Goal: Communication & Community: Answer question/provide support

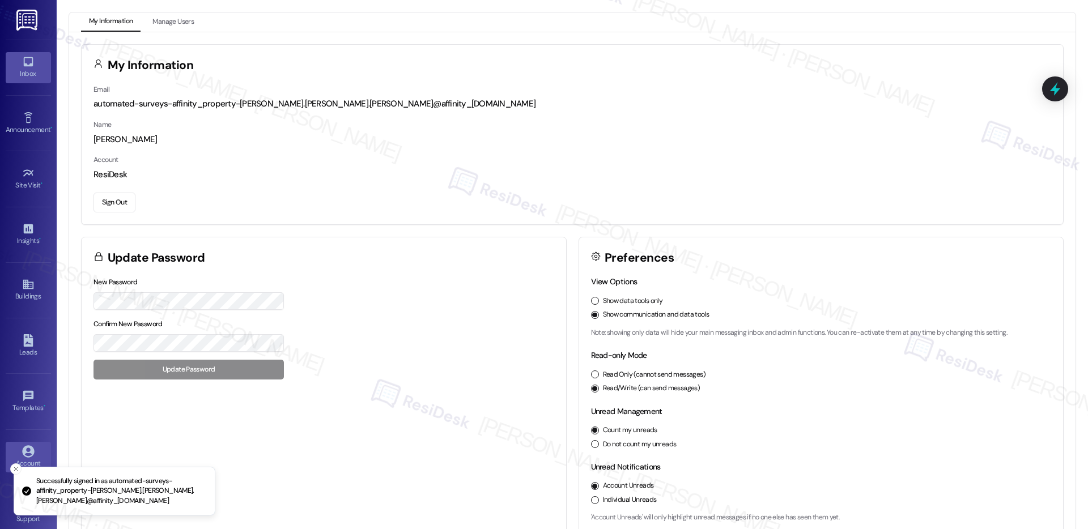
click at [23, 62] on icon at bounding box center [28, 62] width 10 height 10
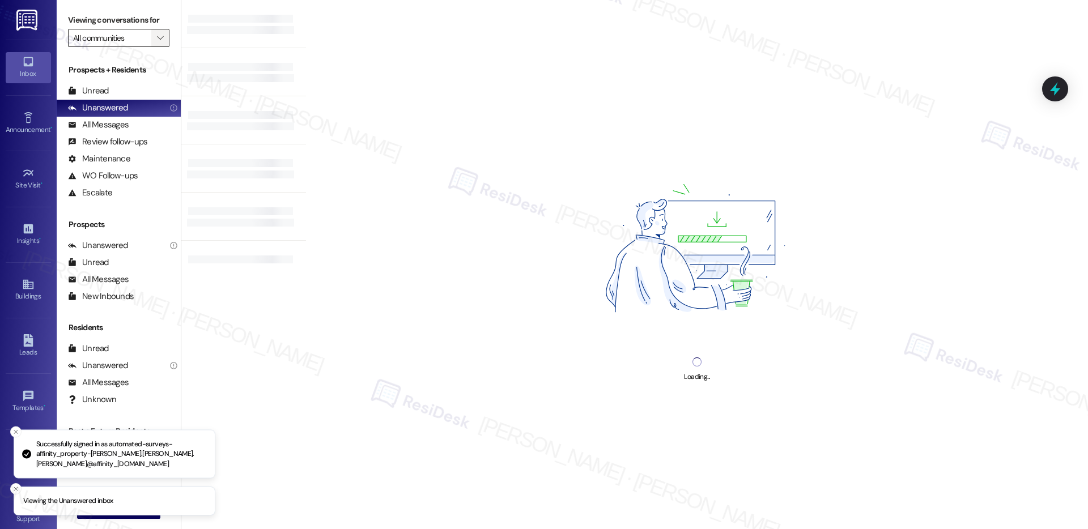
click at [157, 40] on icon "" at bounding box center [160, 37] width 6 height 9
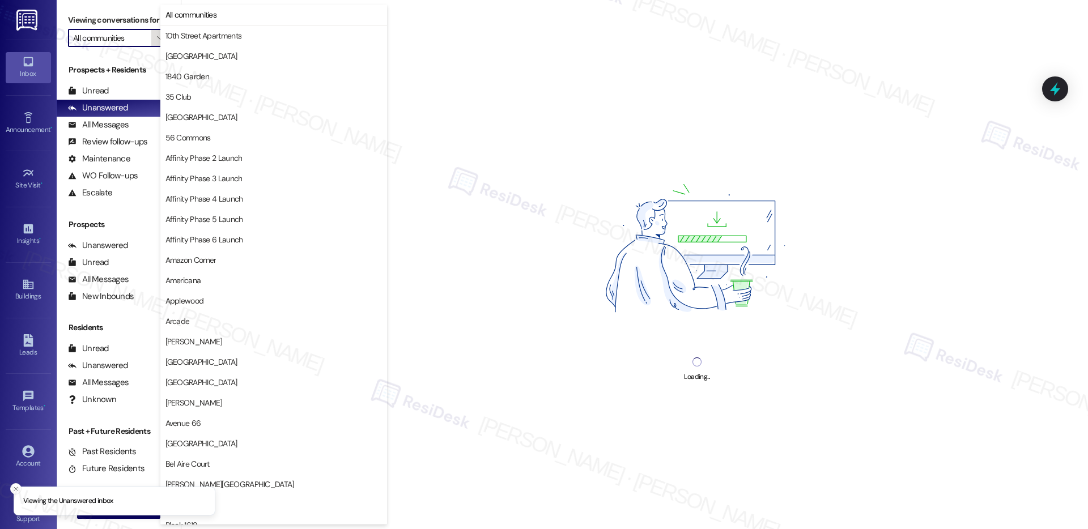
click at [157, 40] on icon "" at bounding box center [160, 37] width 6 height 9
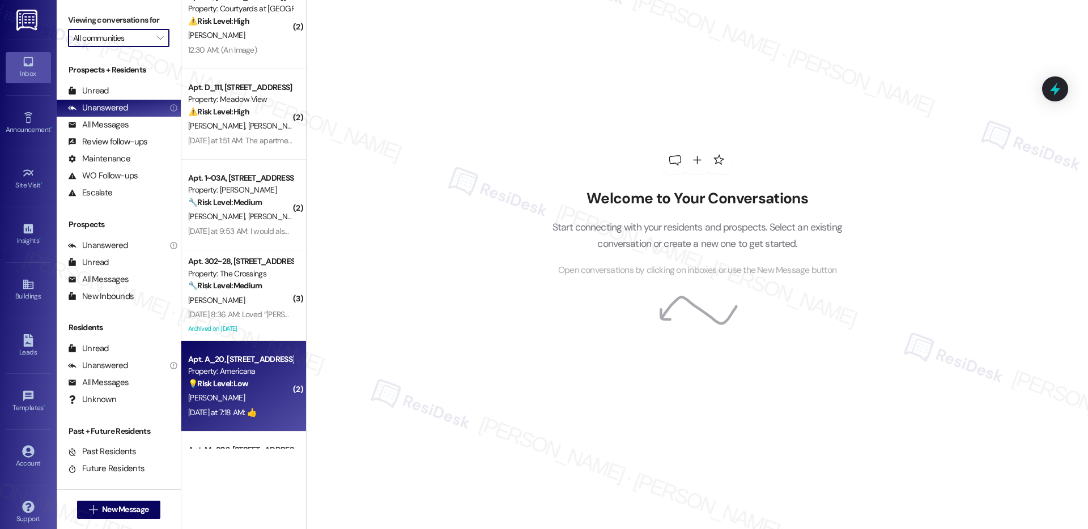
scroll to position [116, 0]
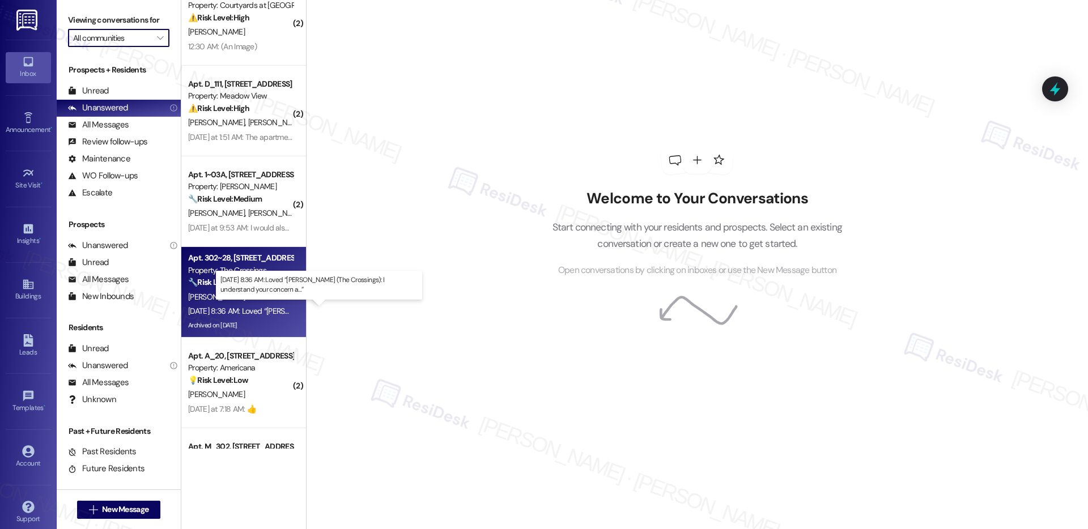
click at [237, 307] on div "[DATE] 8:36 AM: Loved “[PERSON_NAME] (The Crossings): I understand your concern…" at bounding box center [333, 311] width 291 height 10
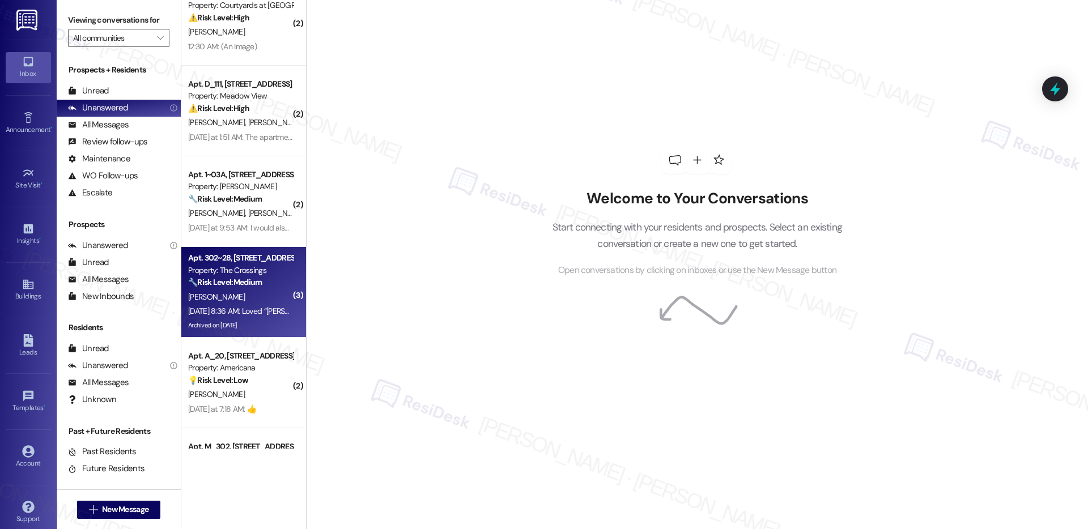
click at [243, 300] on div "[PERSON_NAME]" at bounding box center [240, 297] width 107 height 14
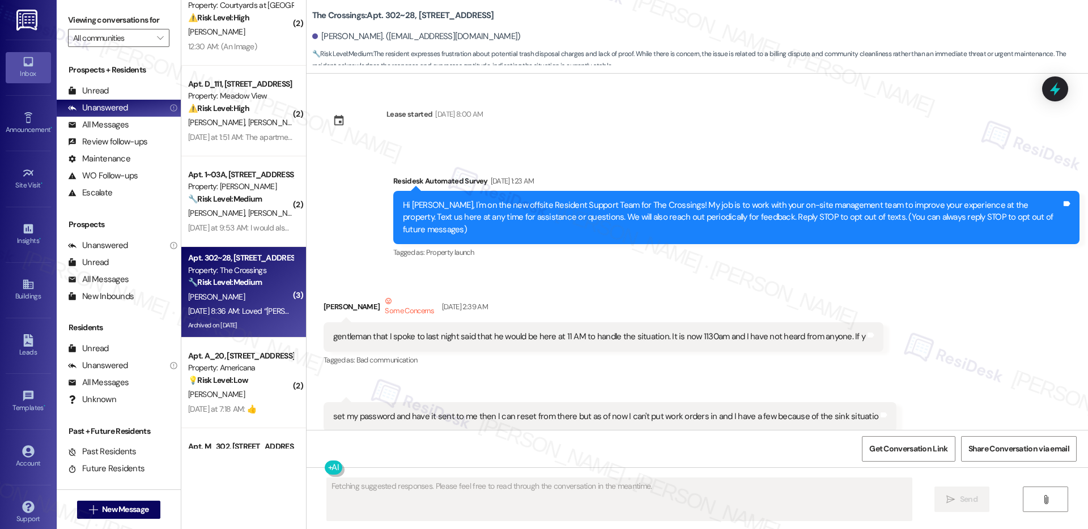
scroll to position [65272, 0]
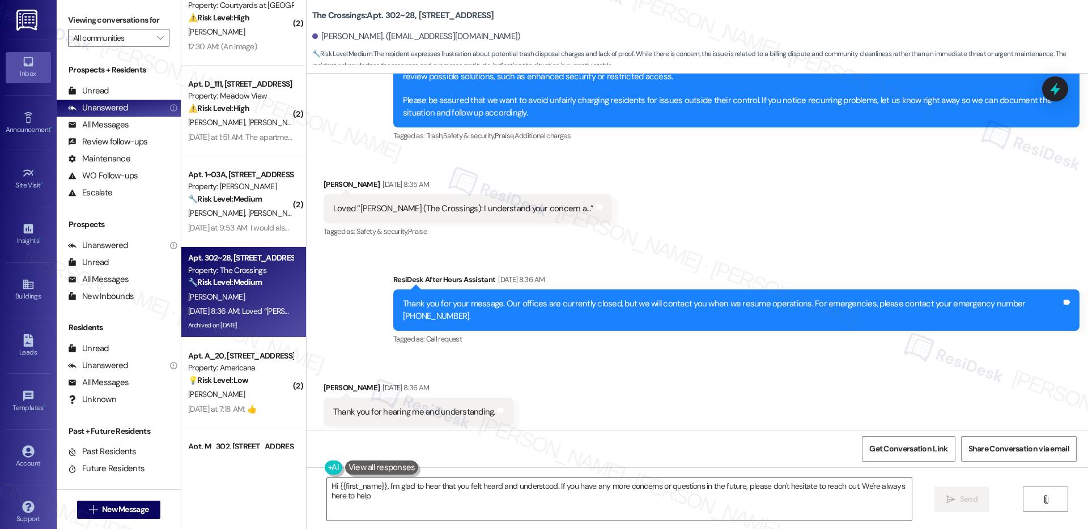
type textarea "Hi {{first_name}}, I'm glad to hear that you felt heard and understood. If you …"
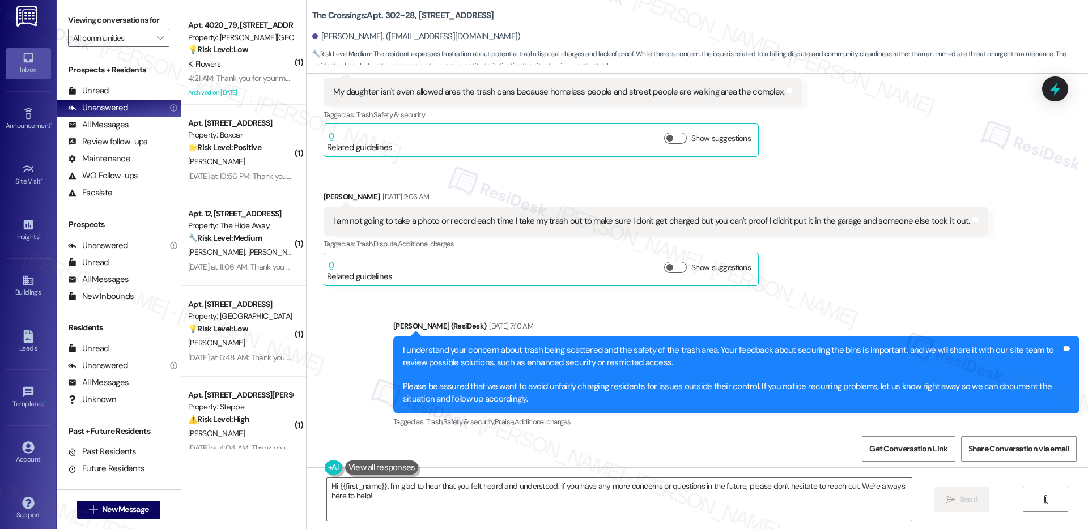
scroll to position [11, 0]
click at [28, 443] on icon at bounding box center [28, 440] width 12 height 12
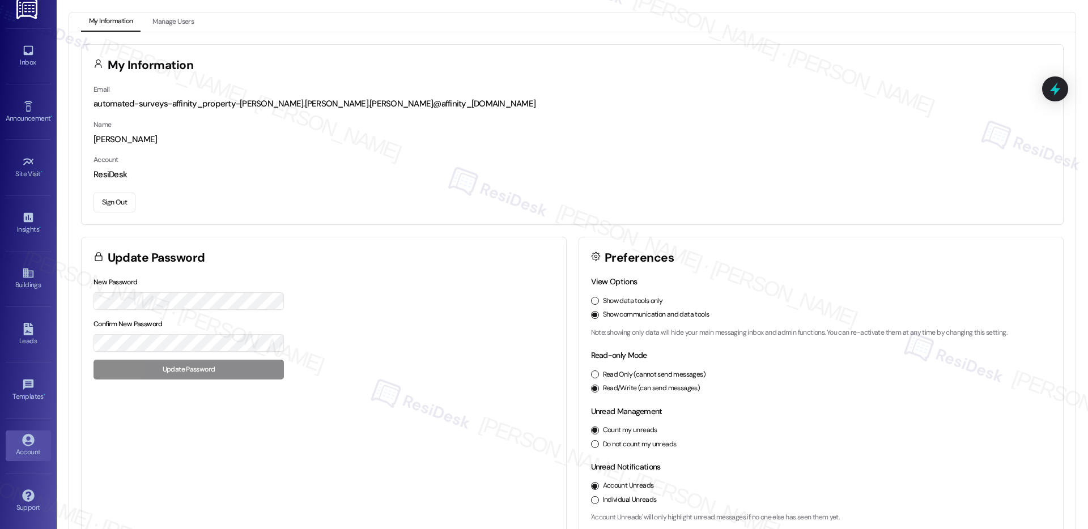
click at [113, 209] on button "Sign Out" at bounding box center [115, 203] width 42 height 20
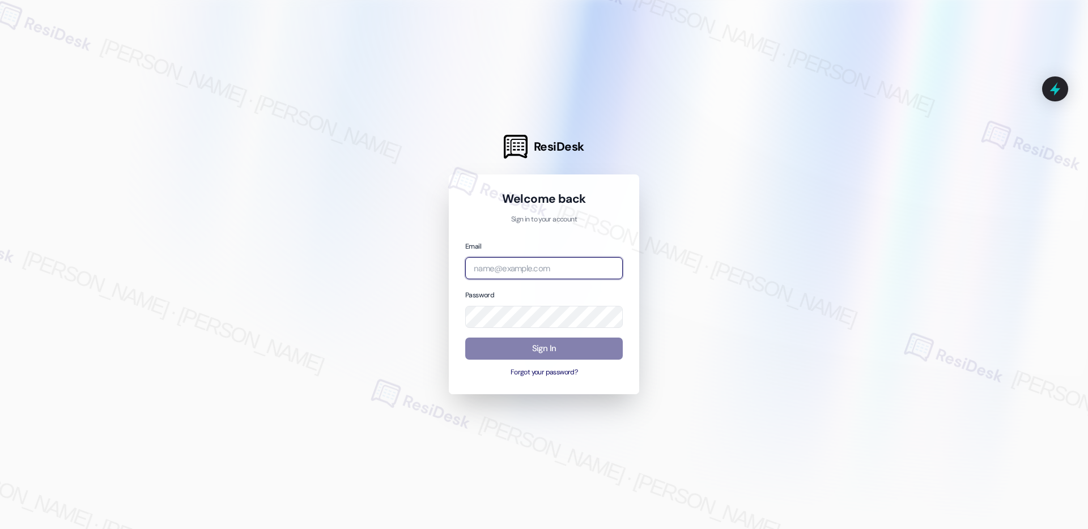
click at [551, 266] on input "email" at bounding box center [544, 268] width 158 height 22
type input "[EMAIL_ADDRESS][PERSON_NAME][PERSON_NAME][PERSON_NAME][PERSON_NAME][DOMAIN_NAME]"
